Goal: Task Accomplishment & Management: Use online tool/utility

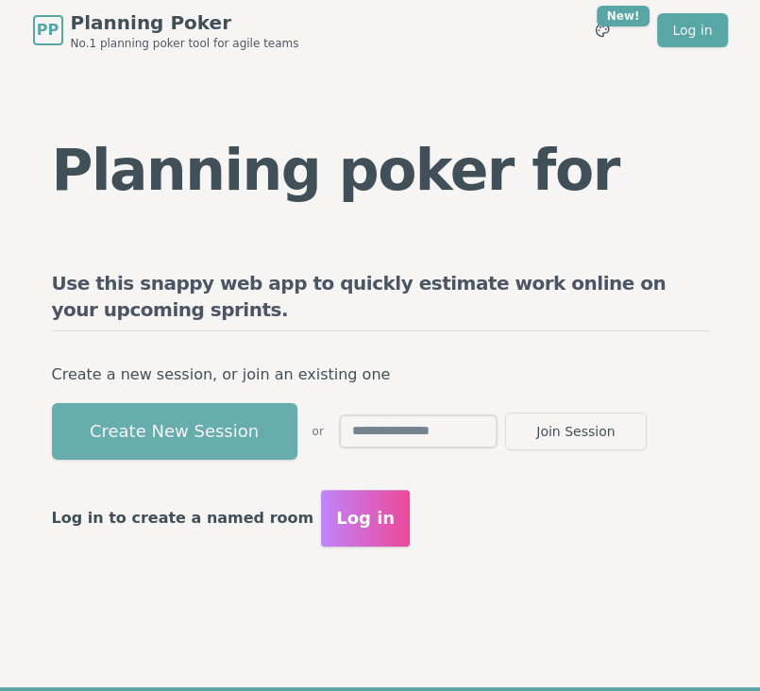
click at [151, 407] on button "Create New Session" at bounding box center [174, 431] width 245 height 57
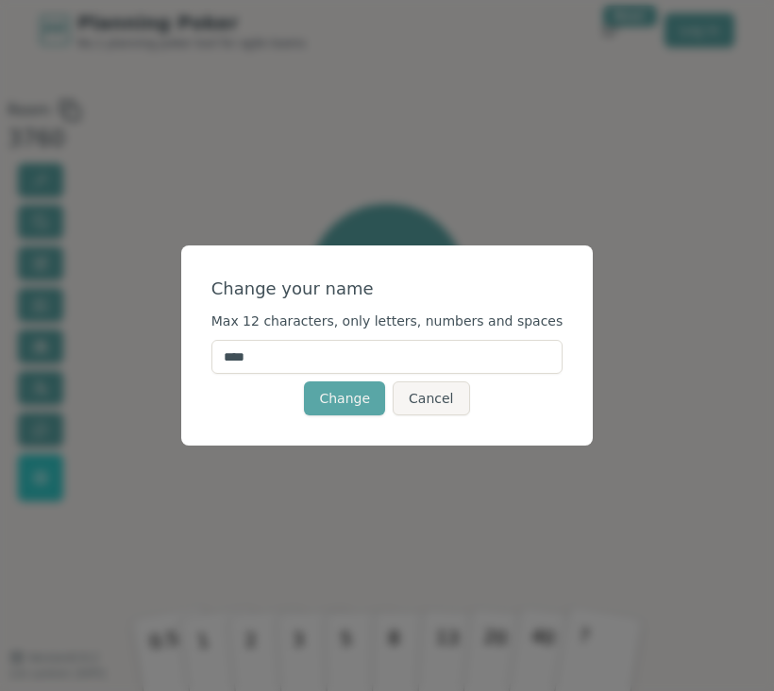
click at [302, 347] on input "****" at bounding box center [387, 357] width 352 height 34
type input "*"
type input "****"
click at [351, 403] on button "Change" at bounding box center [344, 398] width 81 height 34
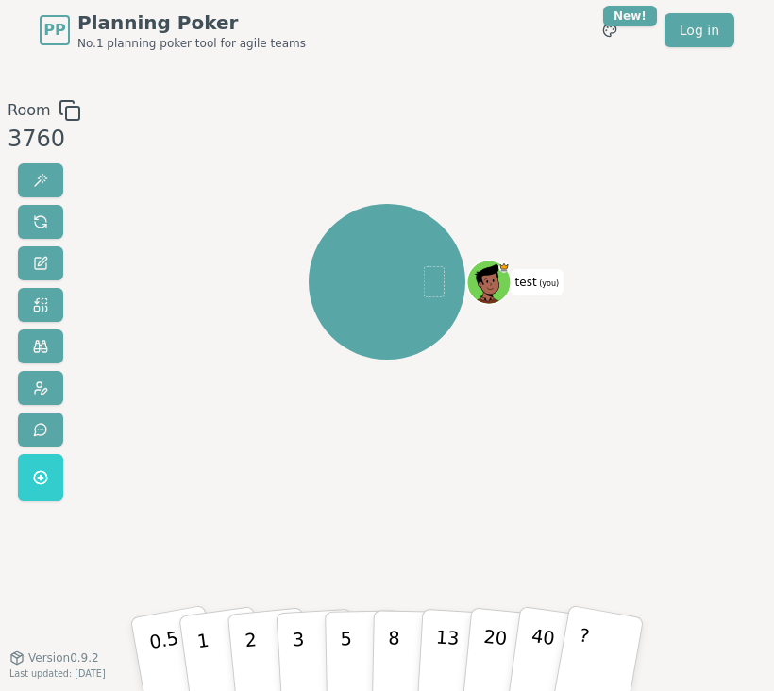
click at [66, 107] on rect at bounding box center [72, 113] width 13 height 13
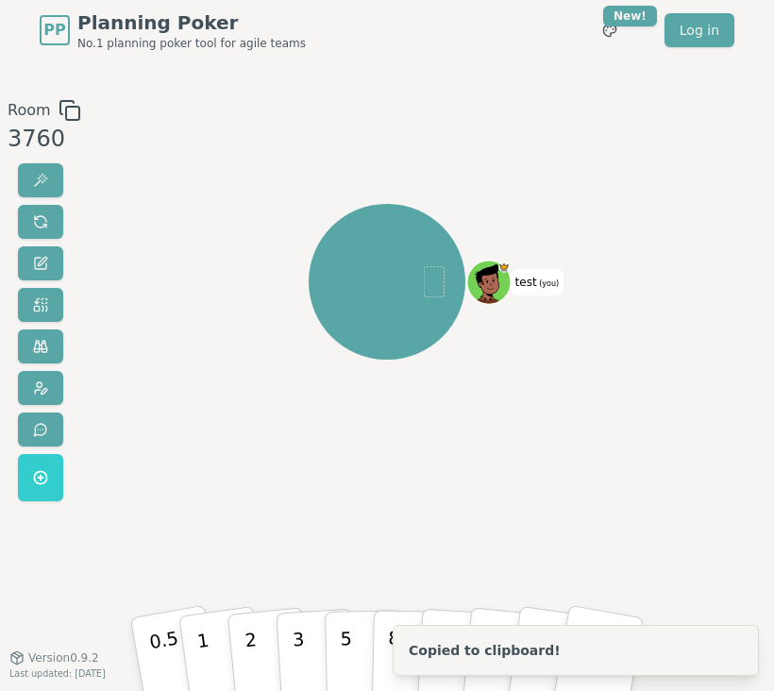
click at [530, 281] on span "test (you)" at bounding box center [538, 282] width 54 height 26
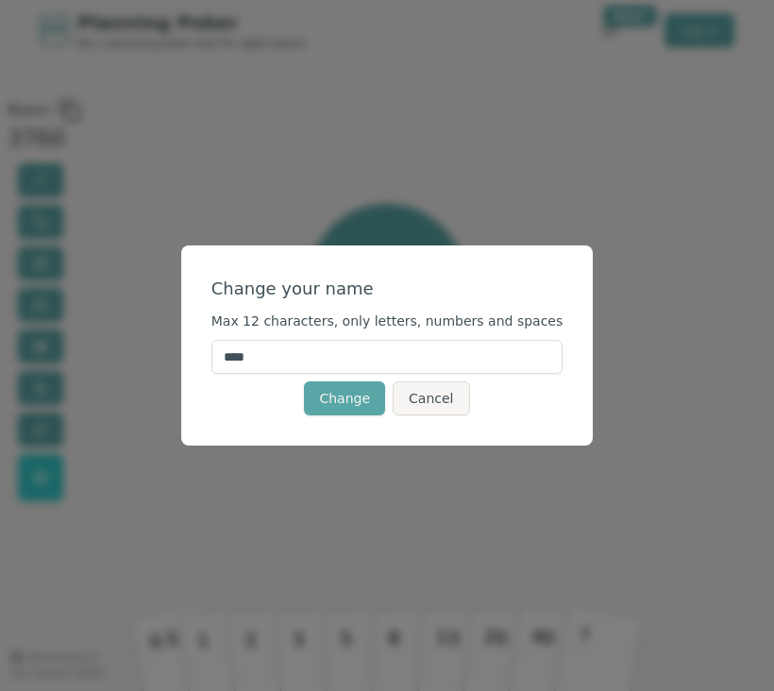
click at [358, 354] on input "****" at bounding box center [387, 357] width 352 height 34
type input "******"
click button "Change" at bounding box center [344, 398] width 81 height 34
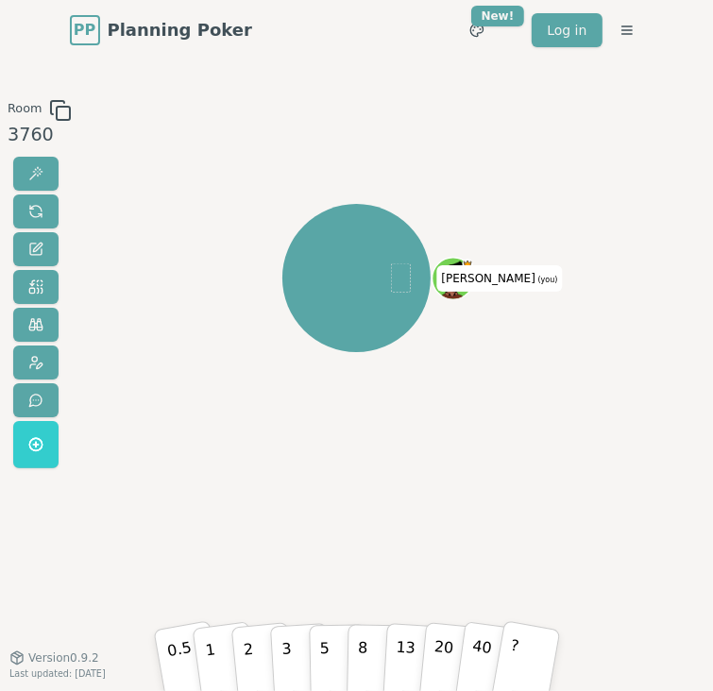
click at [52, 109] on icon at bounding box center [60, 110] width 23 height 23
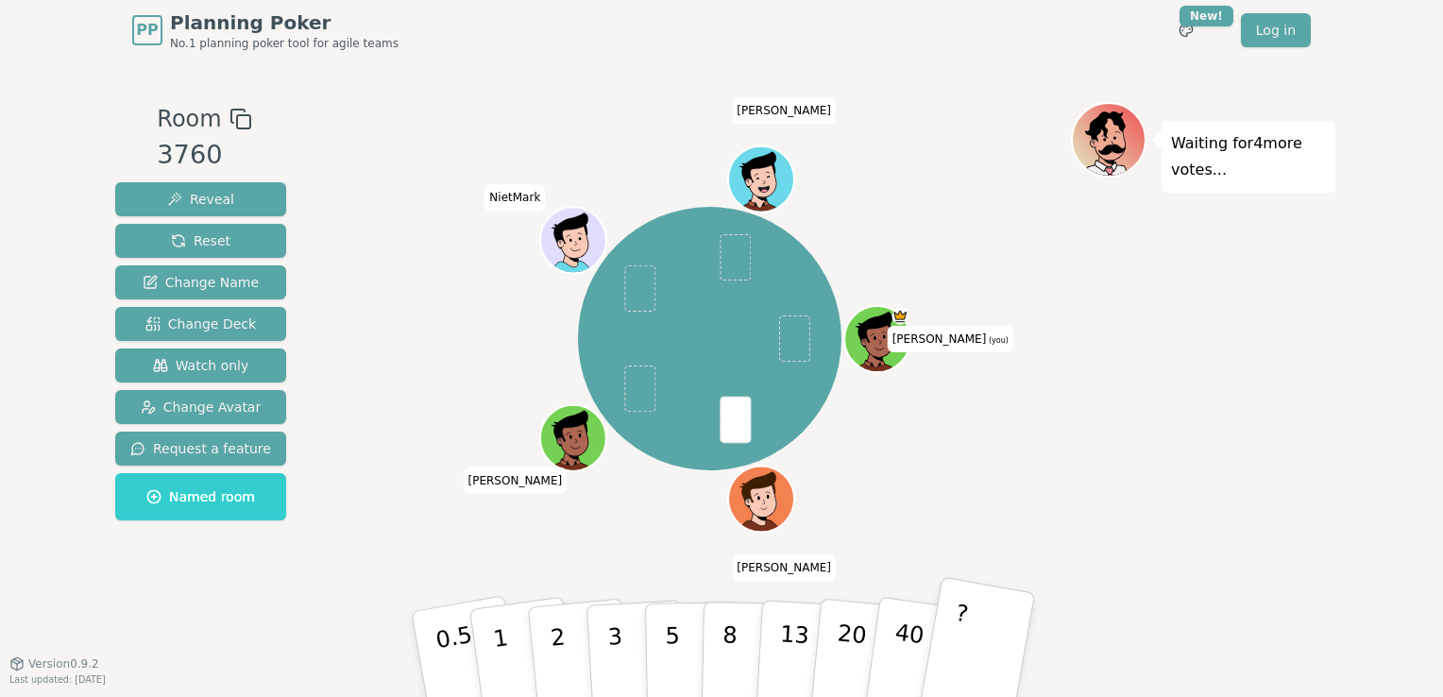
click at [759, 636] on button "?" at bounding box center [977, 654] width 118 height 156
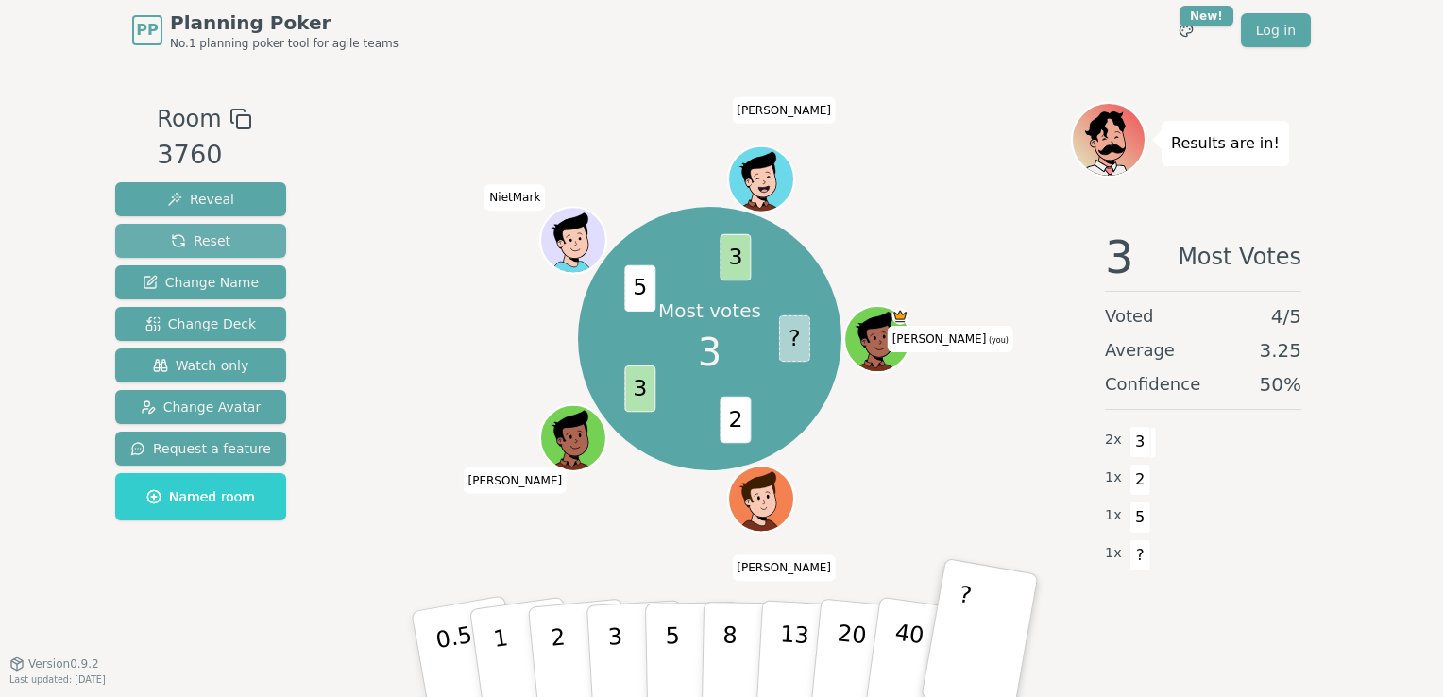
click at [222, 247] on button "Reset" at bounding box center [200, 241] width 171 height 34
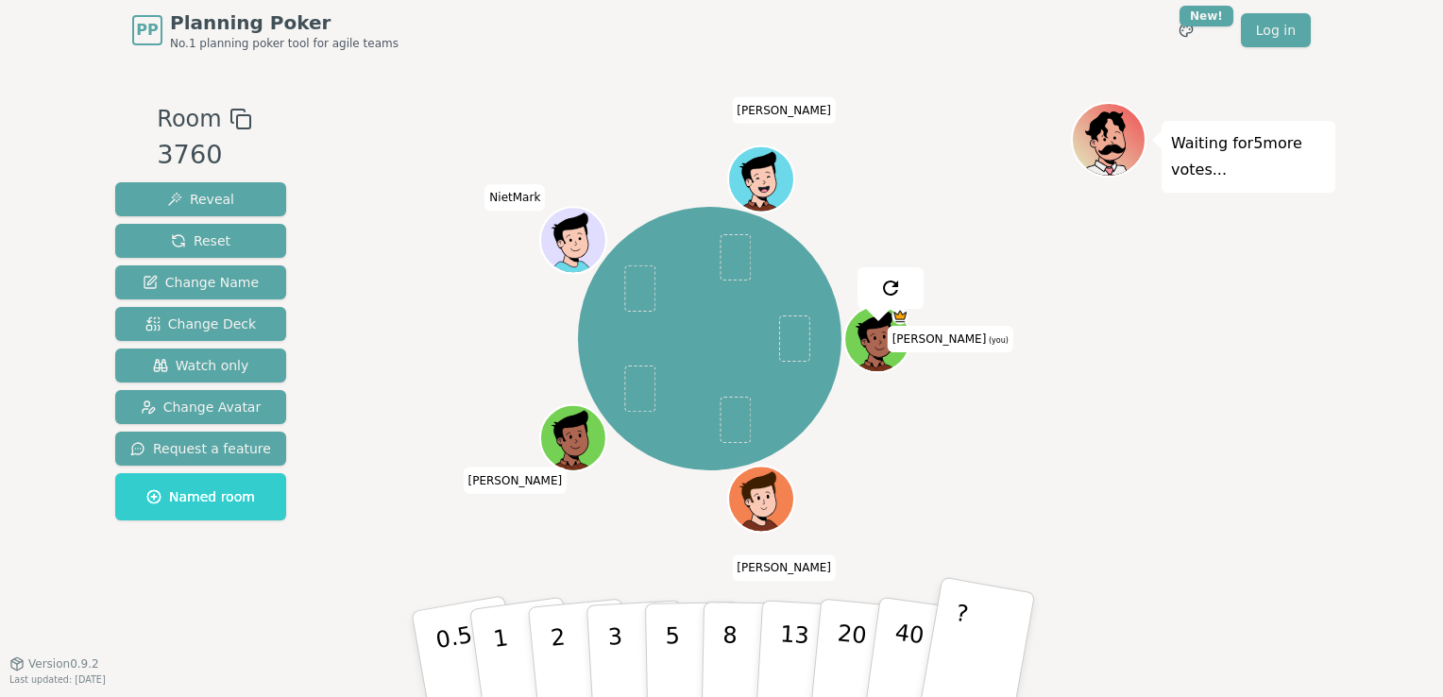
click at [759, 651] on button "?" at bounding box center [977, 654] width 118 height 156
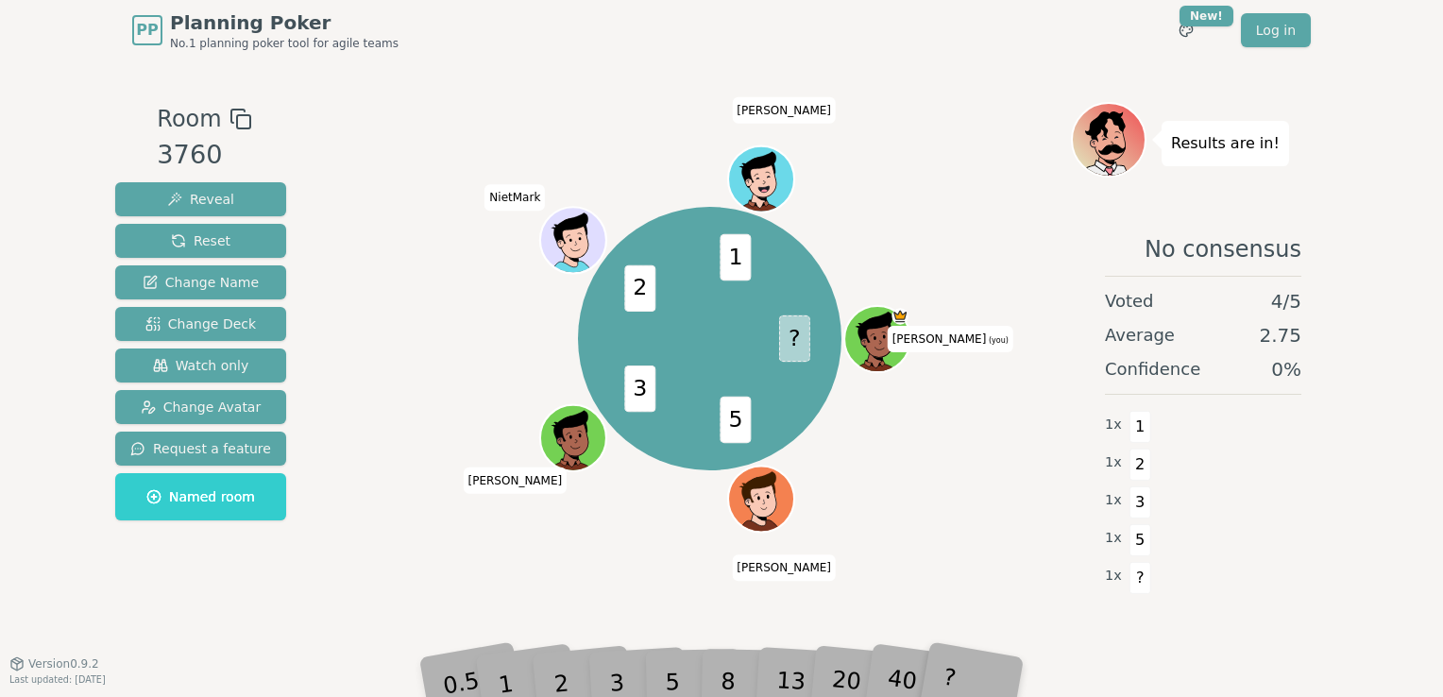
click at [759, 682] on div "?" at bounding box center [975, 654] width 67 height 75
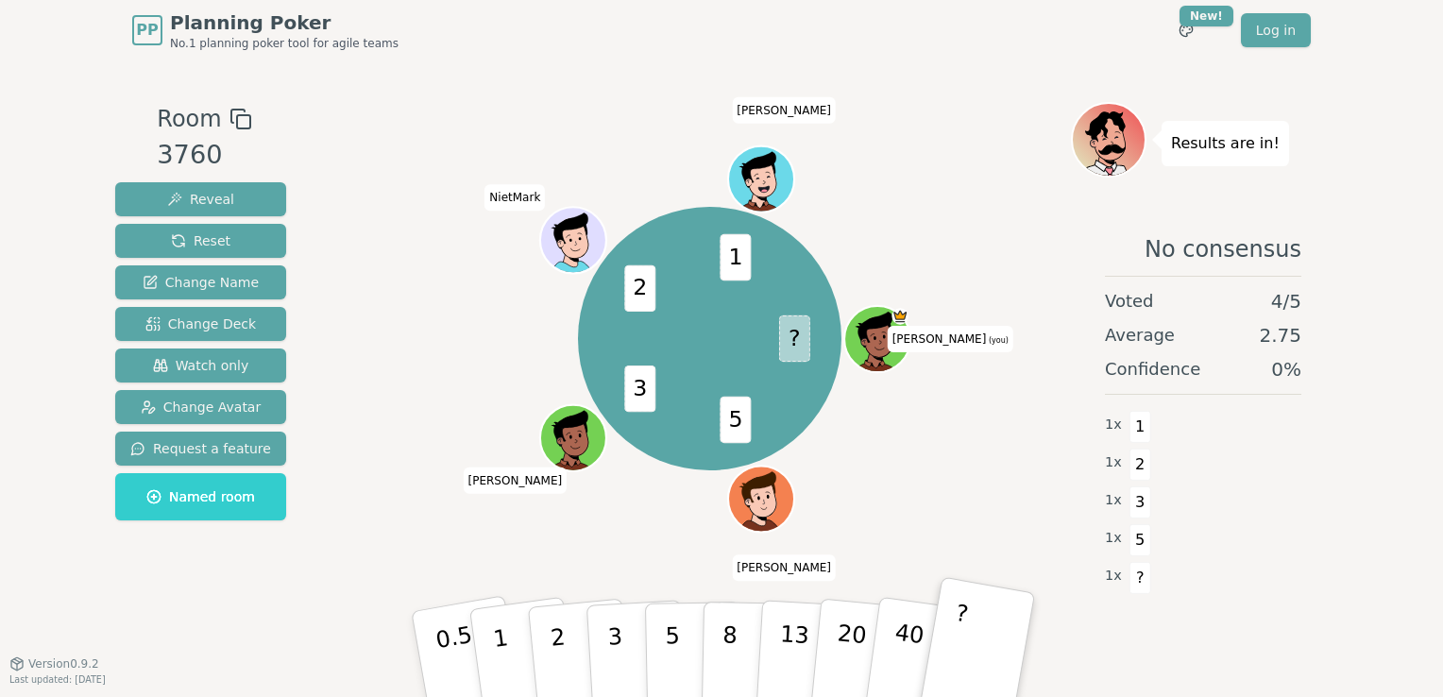
click at [759, 597] on button "?" at bounding box center [977, 654] width 118 height 156
click at [204, 192] on span "Reveal" at bounding box center [200, 199] width 67 height 19
click at [759, 607] on button "?" at bounding box center [977, 654] width 118 height 156
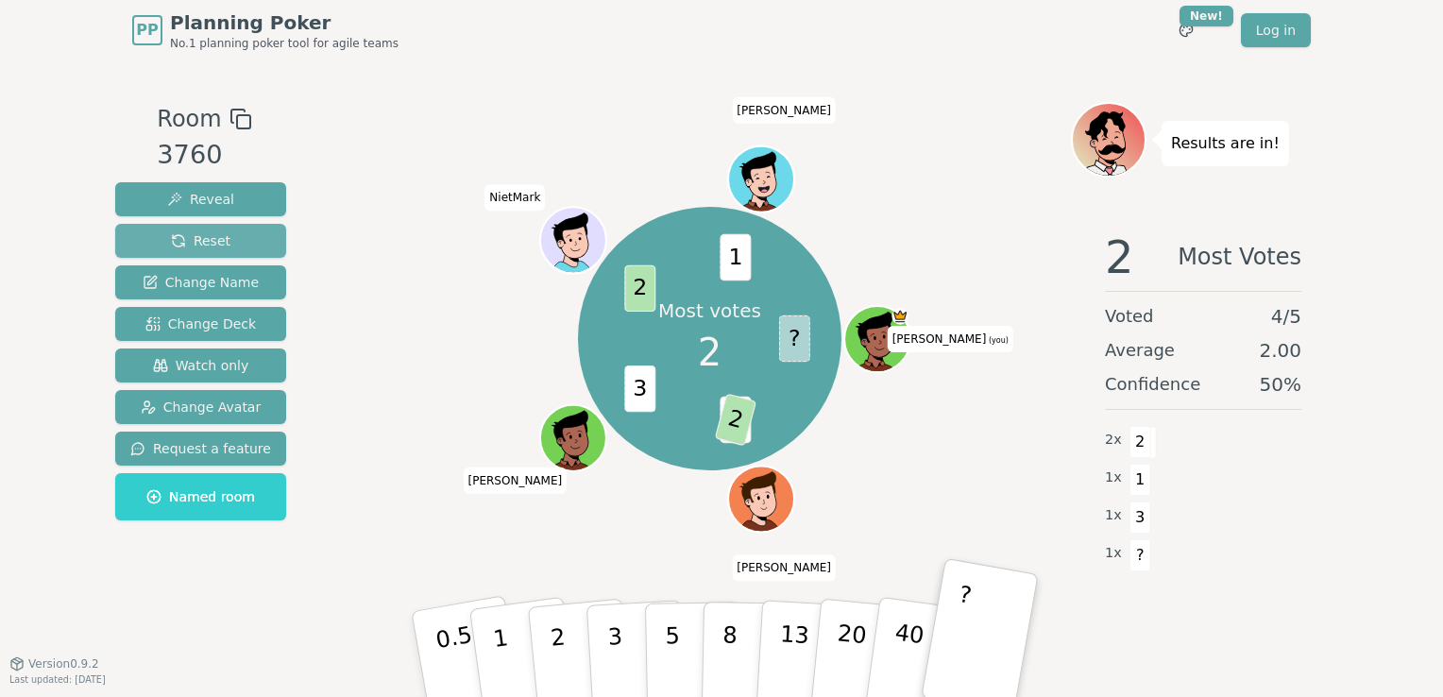
click at [190, 243] on span "Reset" at bounding box center [200, 240] width 59 height 19
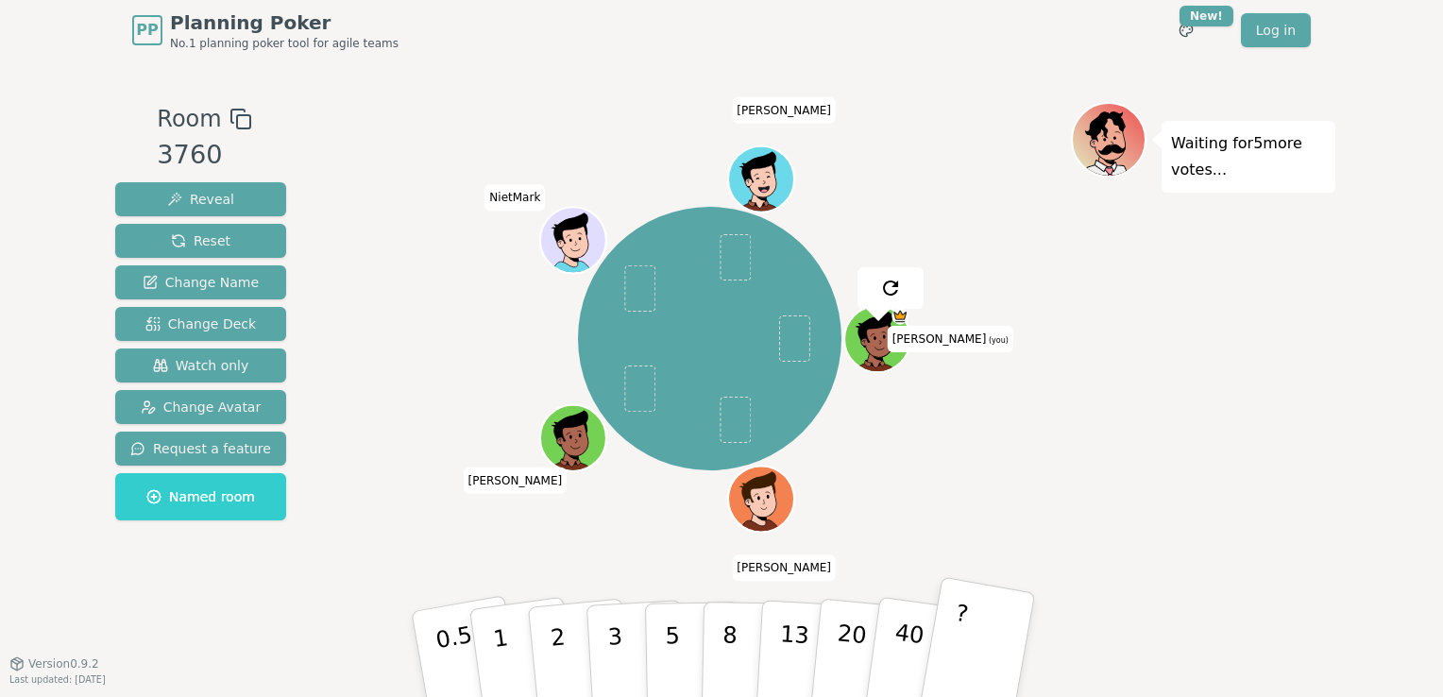
click at [759, 651] on button "?" at bounding box center [977, 654] width 118 height 156
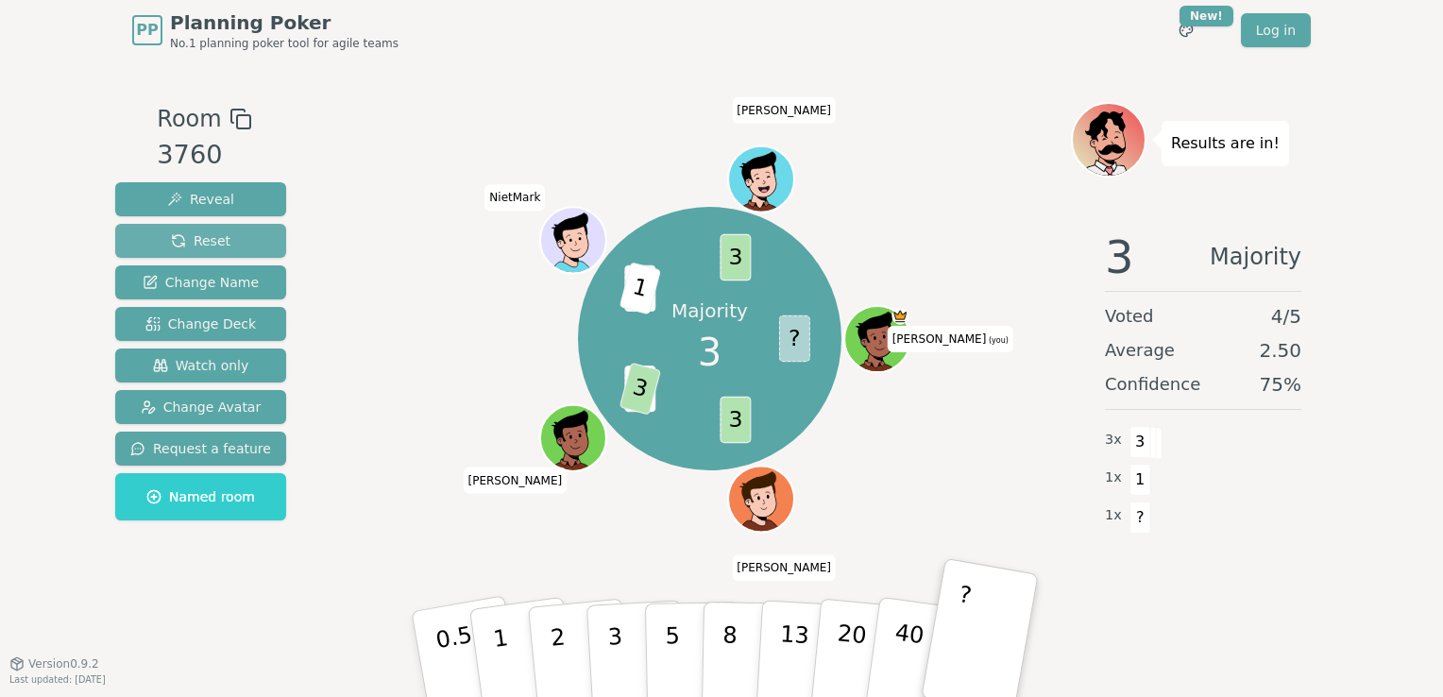
click at [215, 245] on span "Reset" at bounding box center [200, 240] width 59 height 19
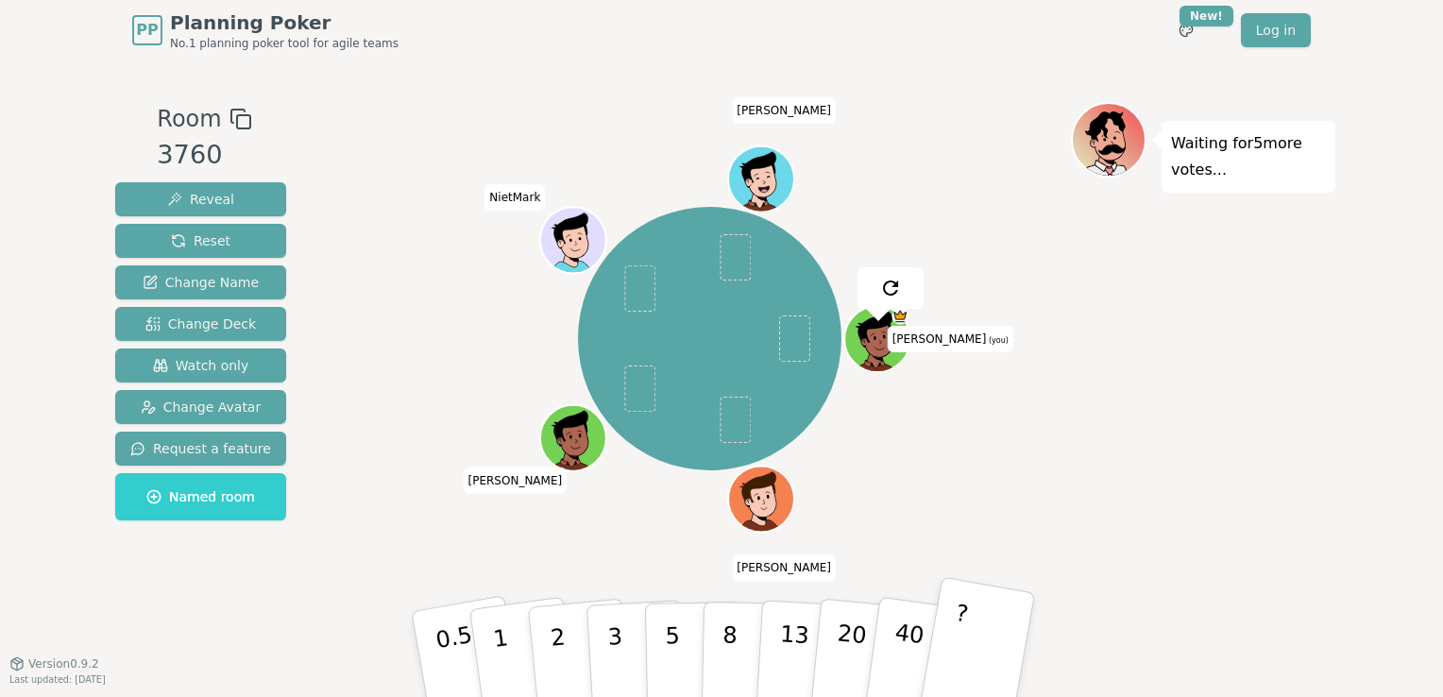
click at [759, 637] on button "?" at bounding box center [977, 654] width 118 height 156
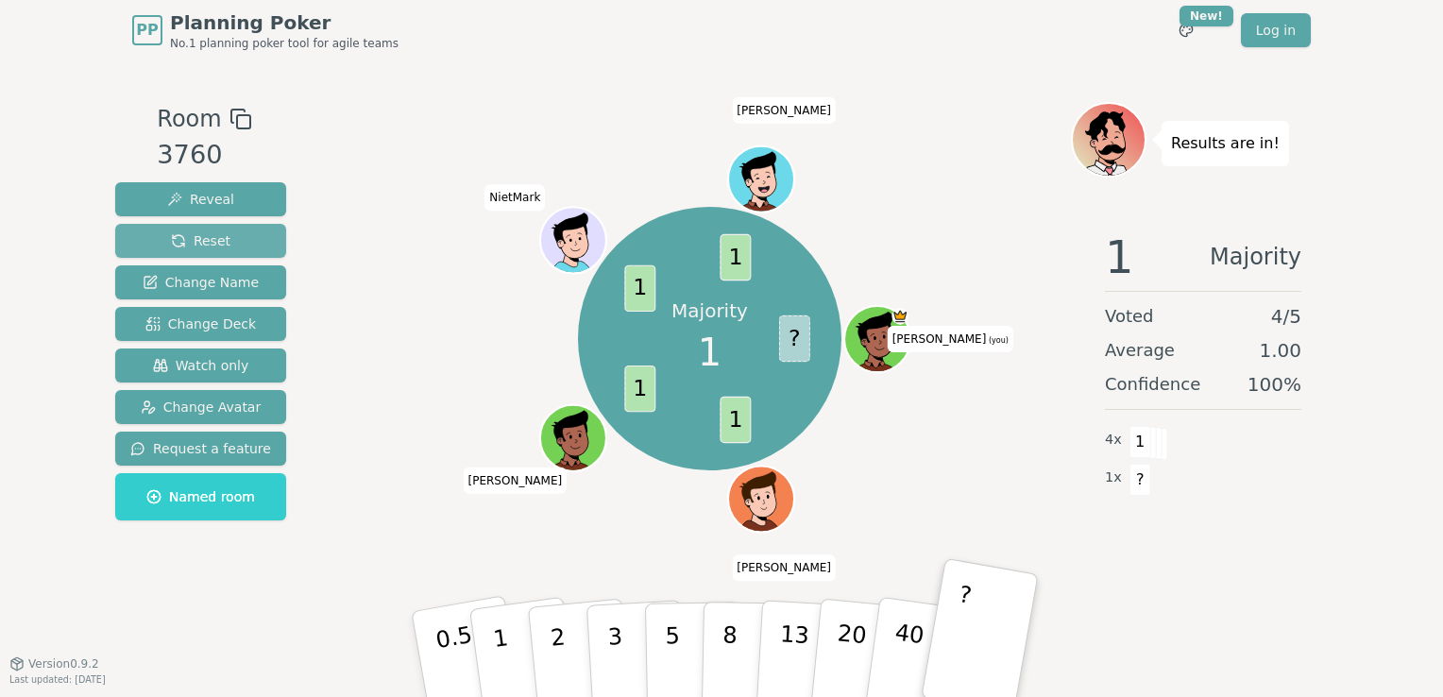
click at [174, 250] on button "Reset" at bounding box center [200, 241] width 171 height 34
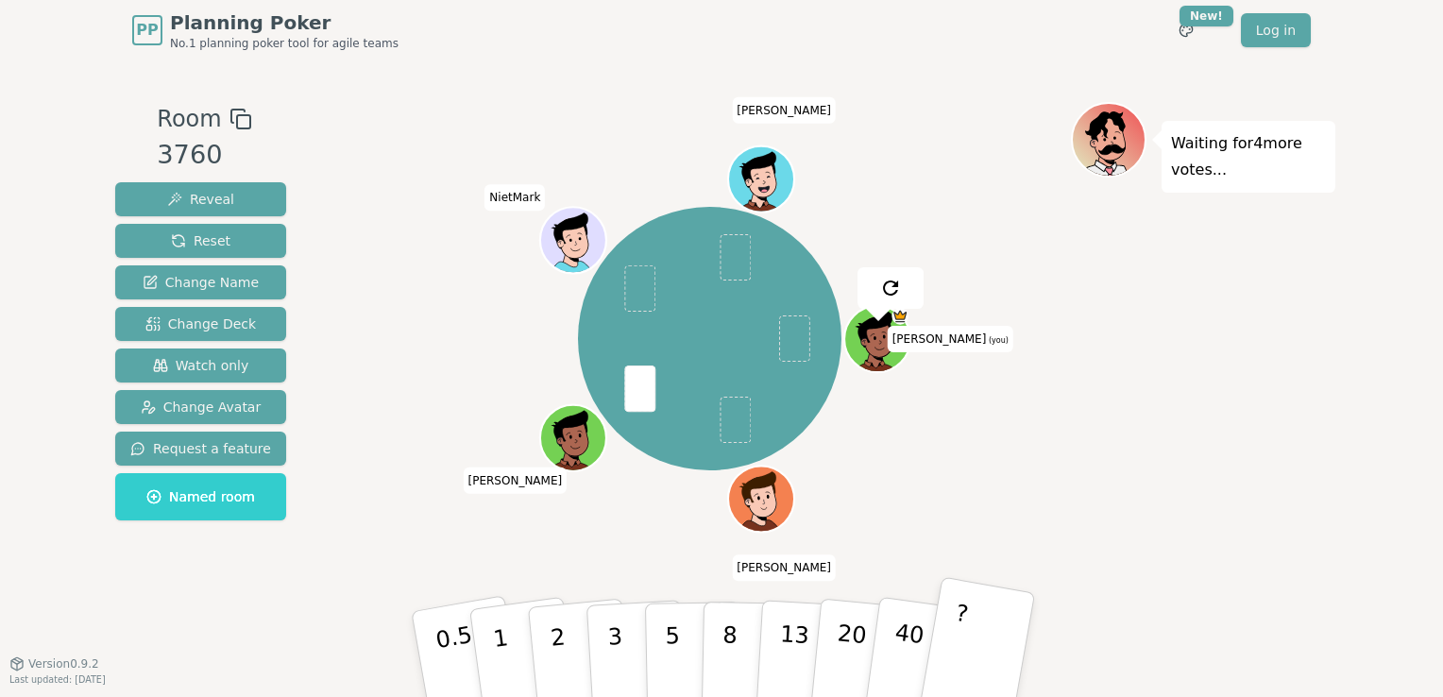
click at [759, 653] on button "?" at bounding box center [977, 654] width 118 height 156
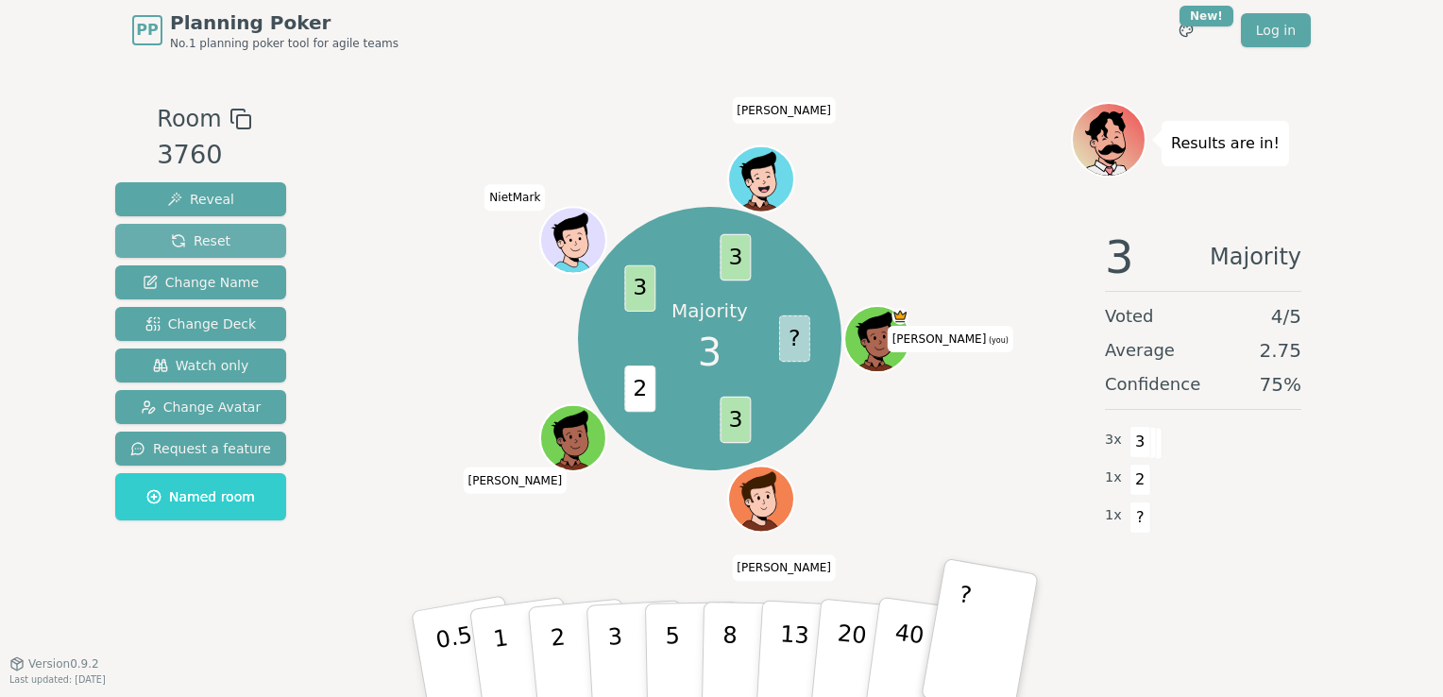
click at [202, 238] on span "Reset" at bounding box center [200, 240] width 59 height 19
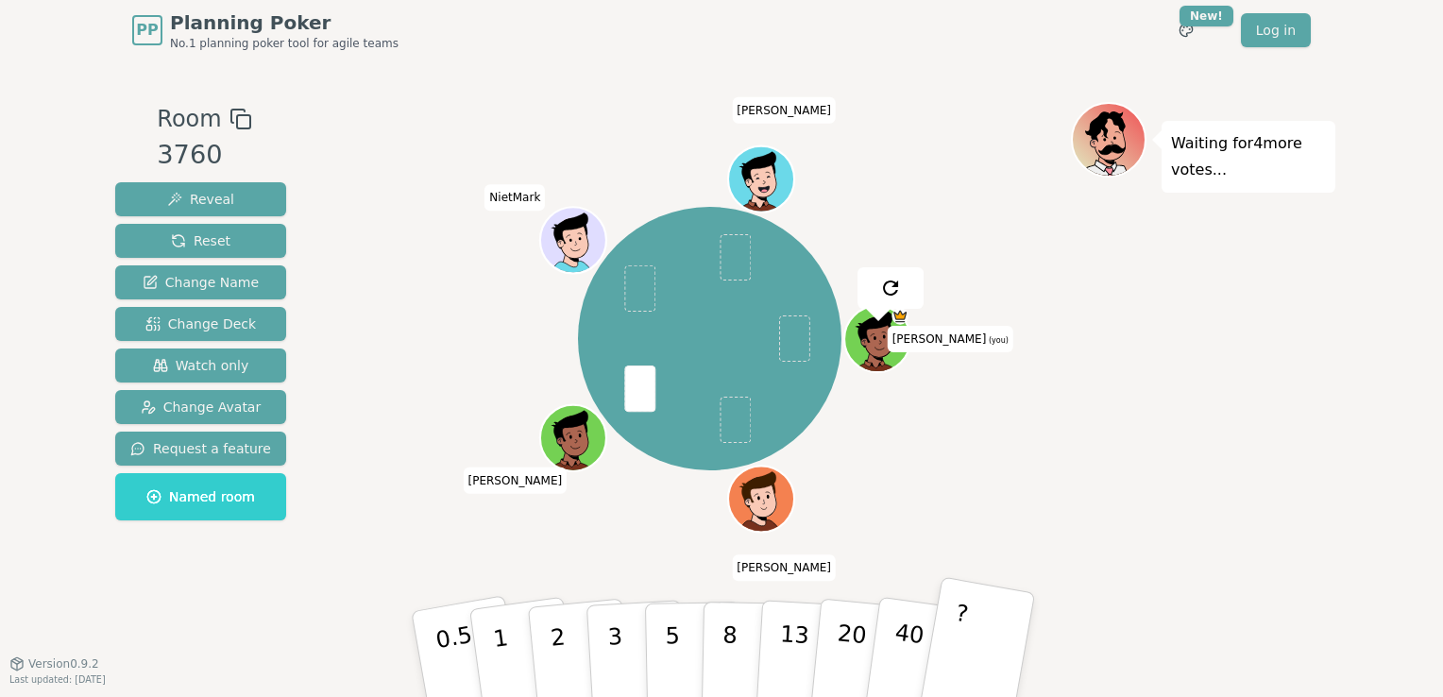
click at [759, 641] on button "?" at bounding box center [977, 654] width 118 height 156
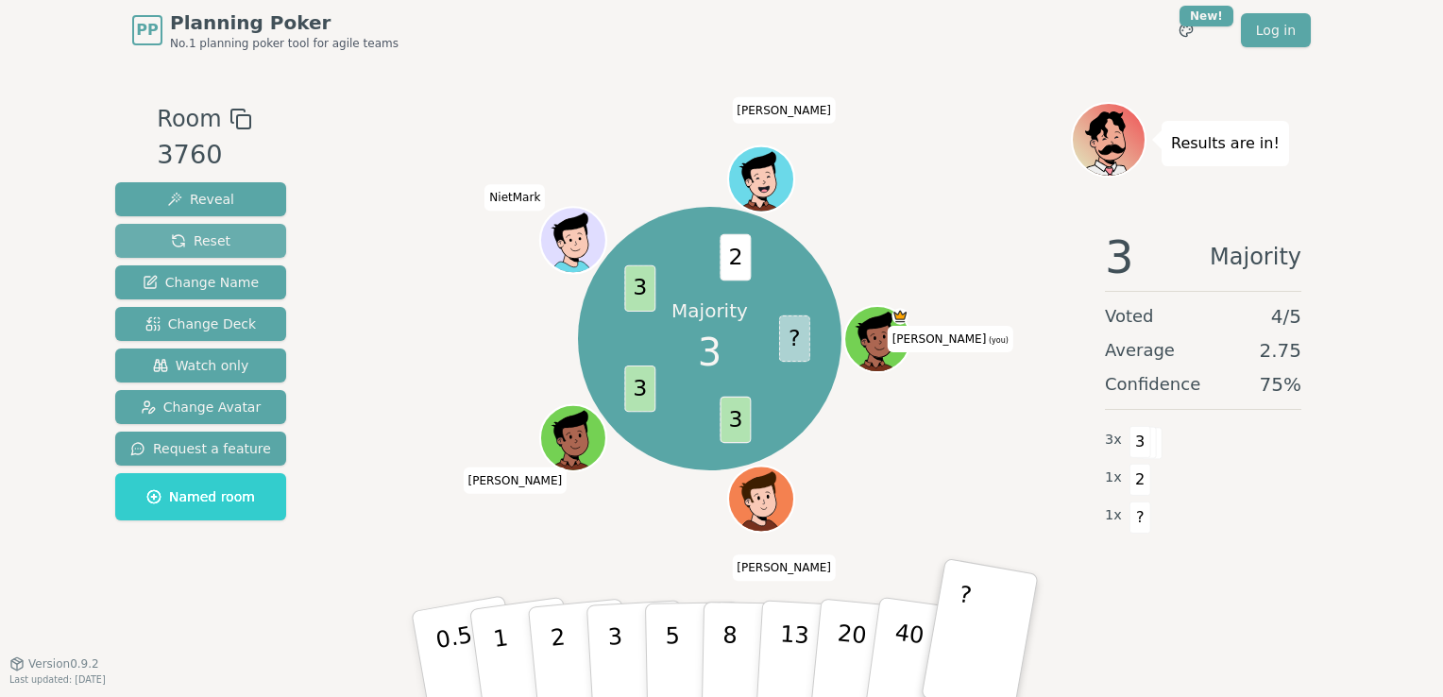
click at [204, 232] on span "Reset" at bounding box center [200, 240] width 59 height 19
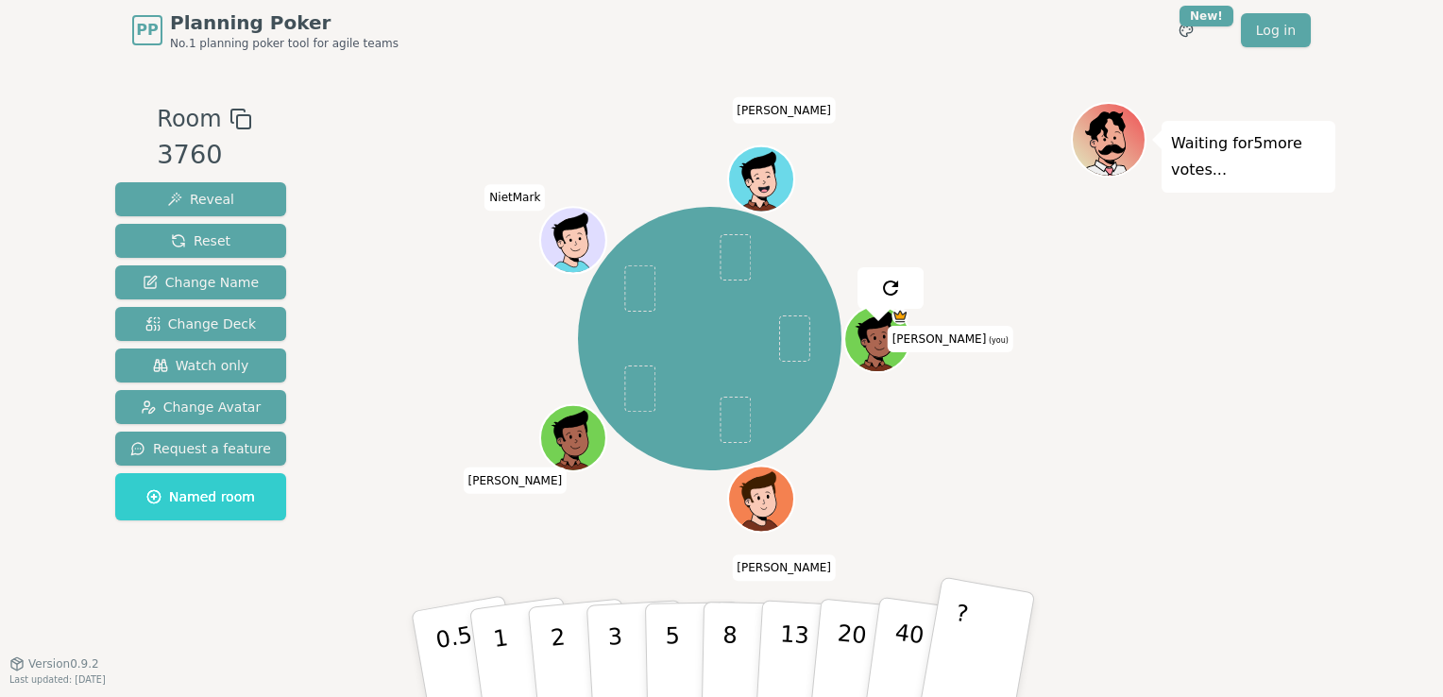
click at [759, 662] on button "?" at bounding box center [977, 654] width 118 height 156
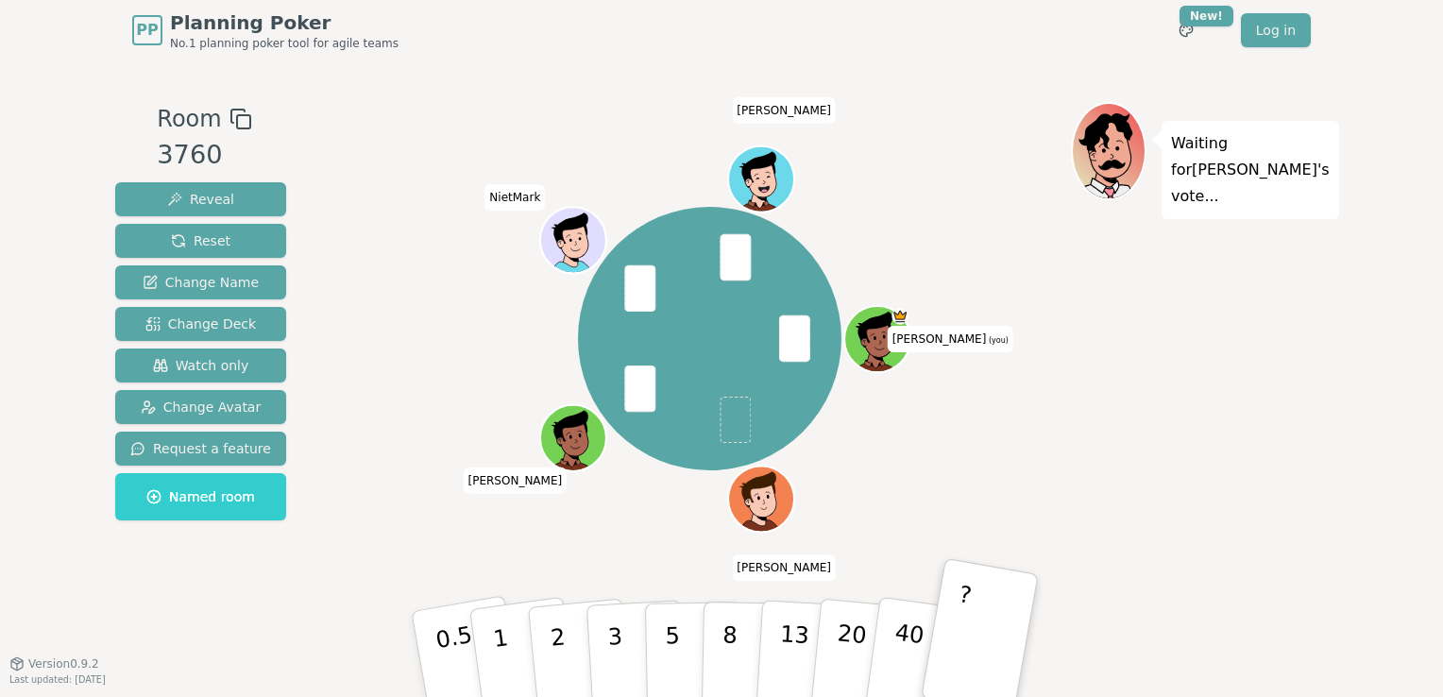
click at [237, 128] on rect at bounding box center [243, 121] width 13 height 13
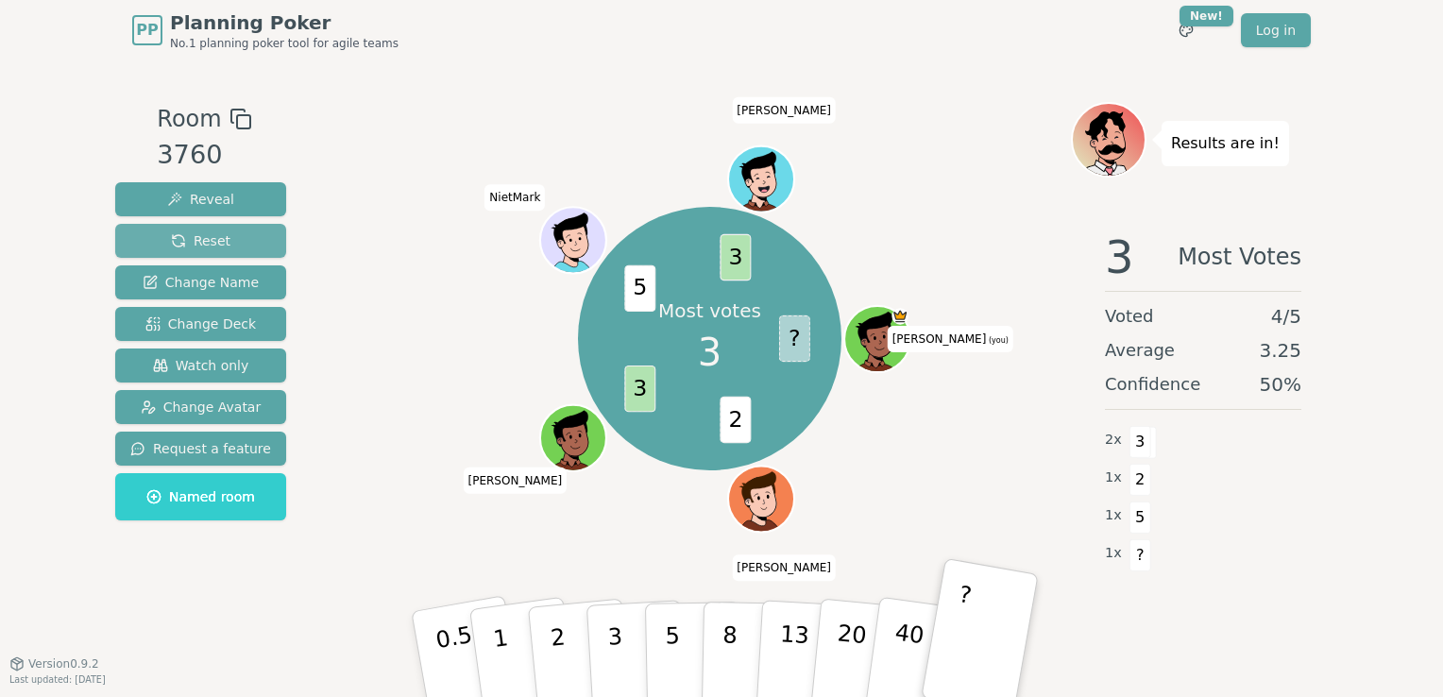
click at [194, 245] on span "Reset" at bounding box center [200, 240] width 59 height 19
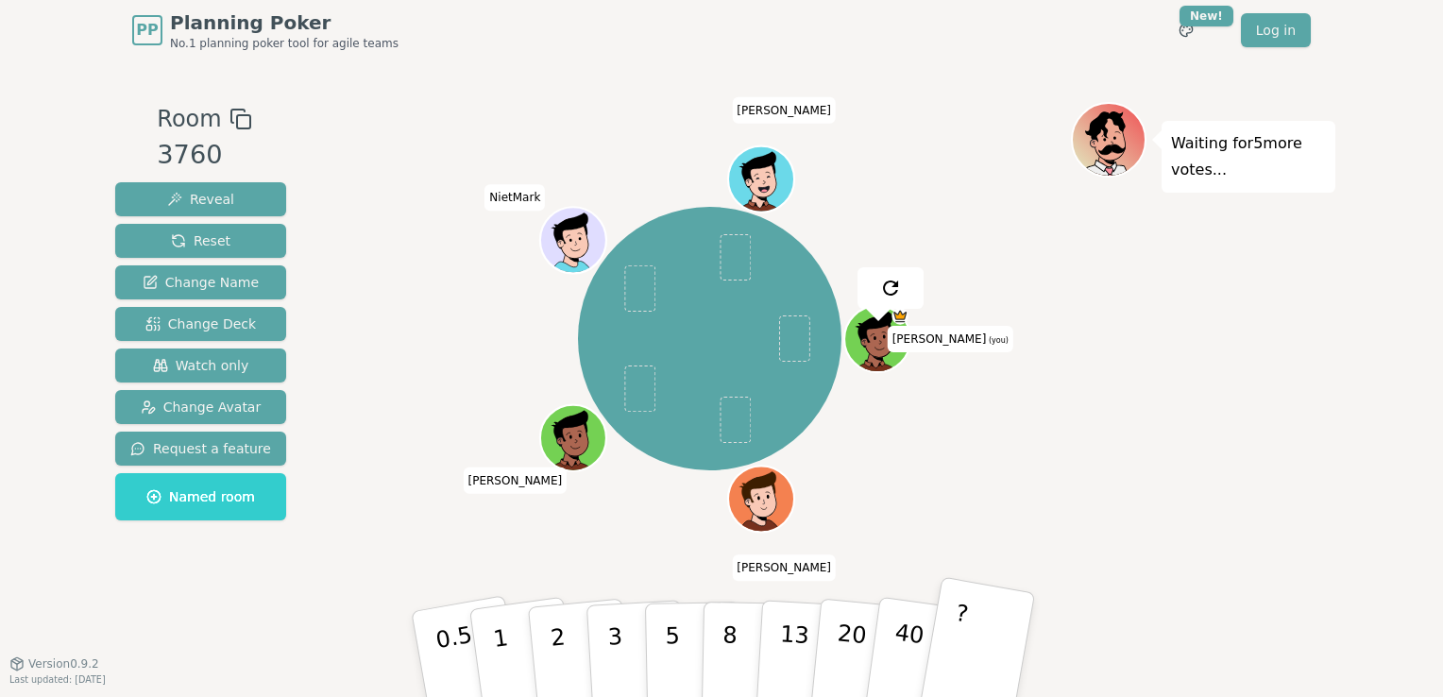
click at [759, 640] on button "?" at bounding box center [977, 654] width 118 height 156
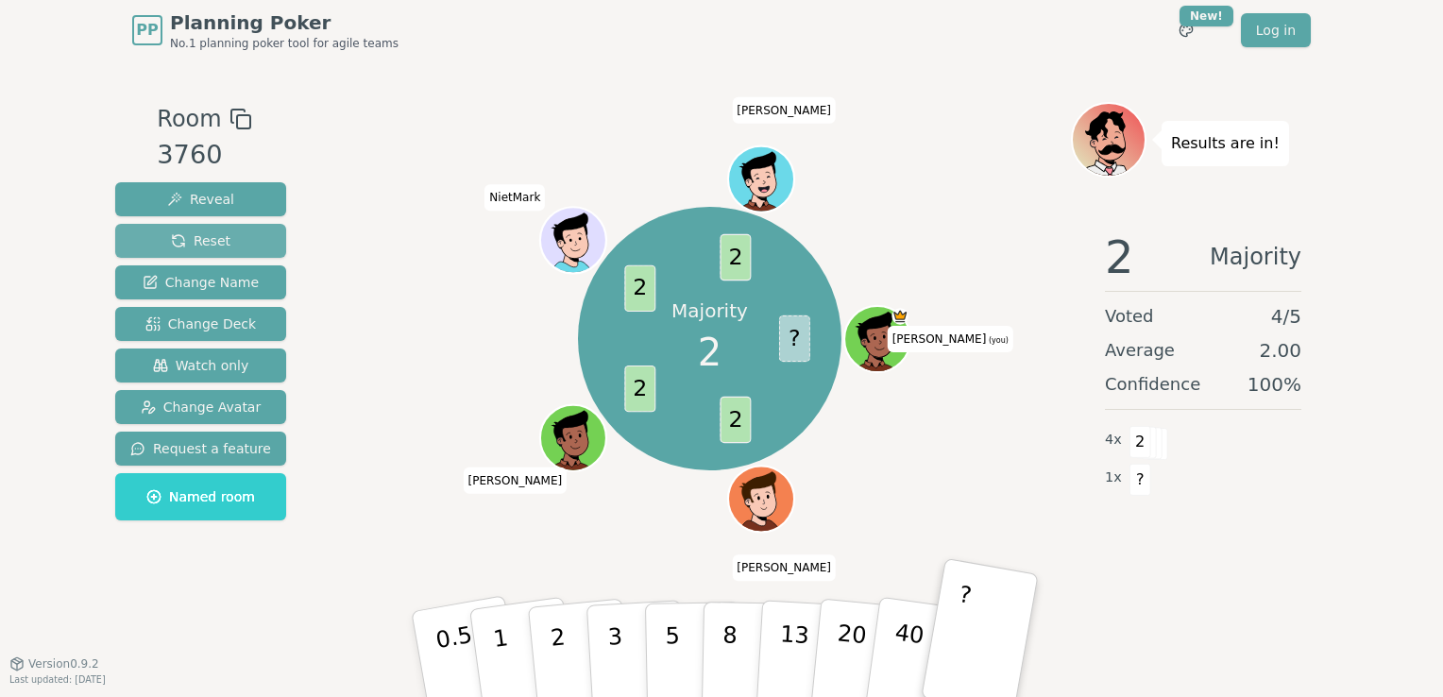
click at [152, 237] on button "Reset" at bounding box center [200, 241] width 171 height 34
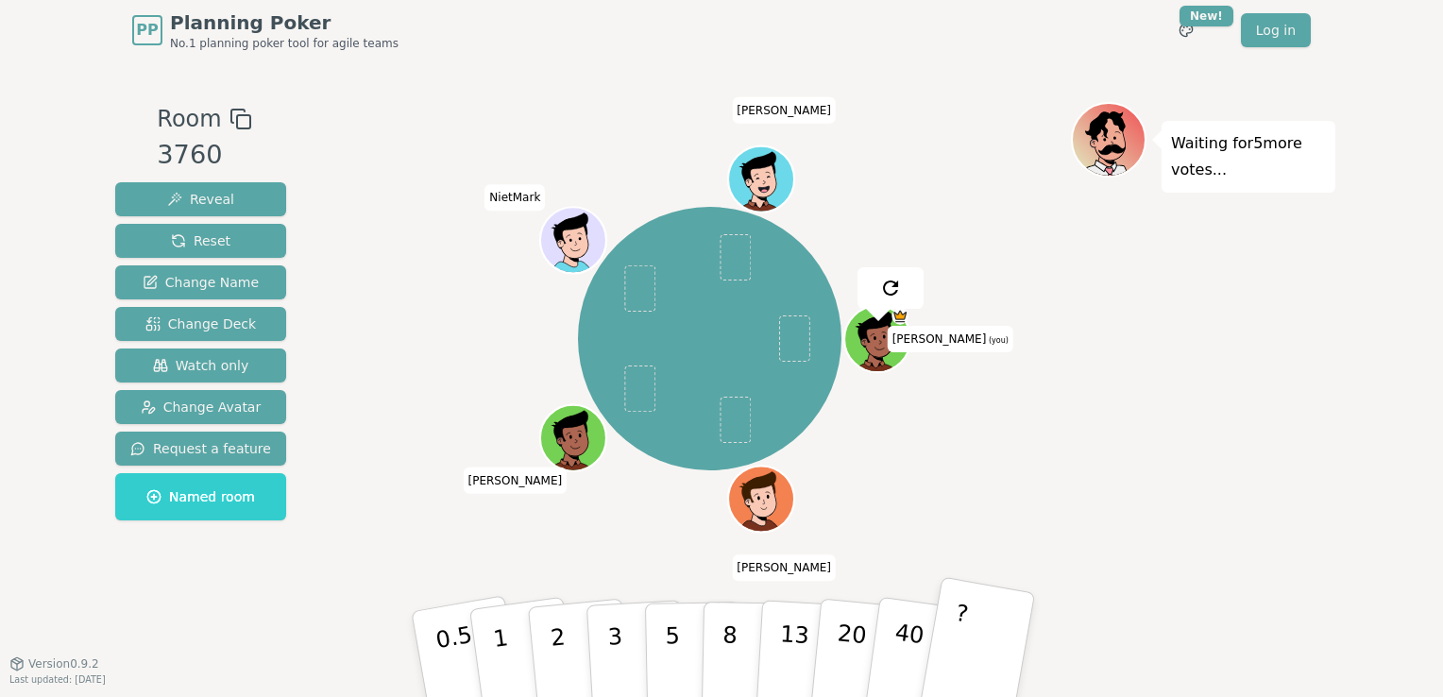
click at [759, 666] on button "?" at bounding box center [977, 654] width 118 height 156
